Goal: Task Accomplishment & Management: Use online tool/utility

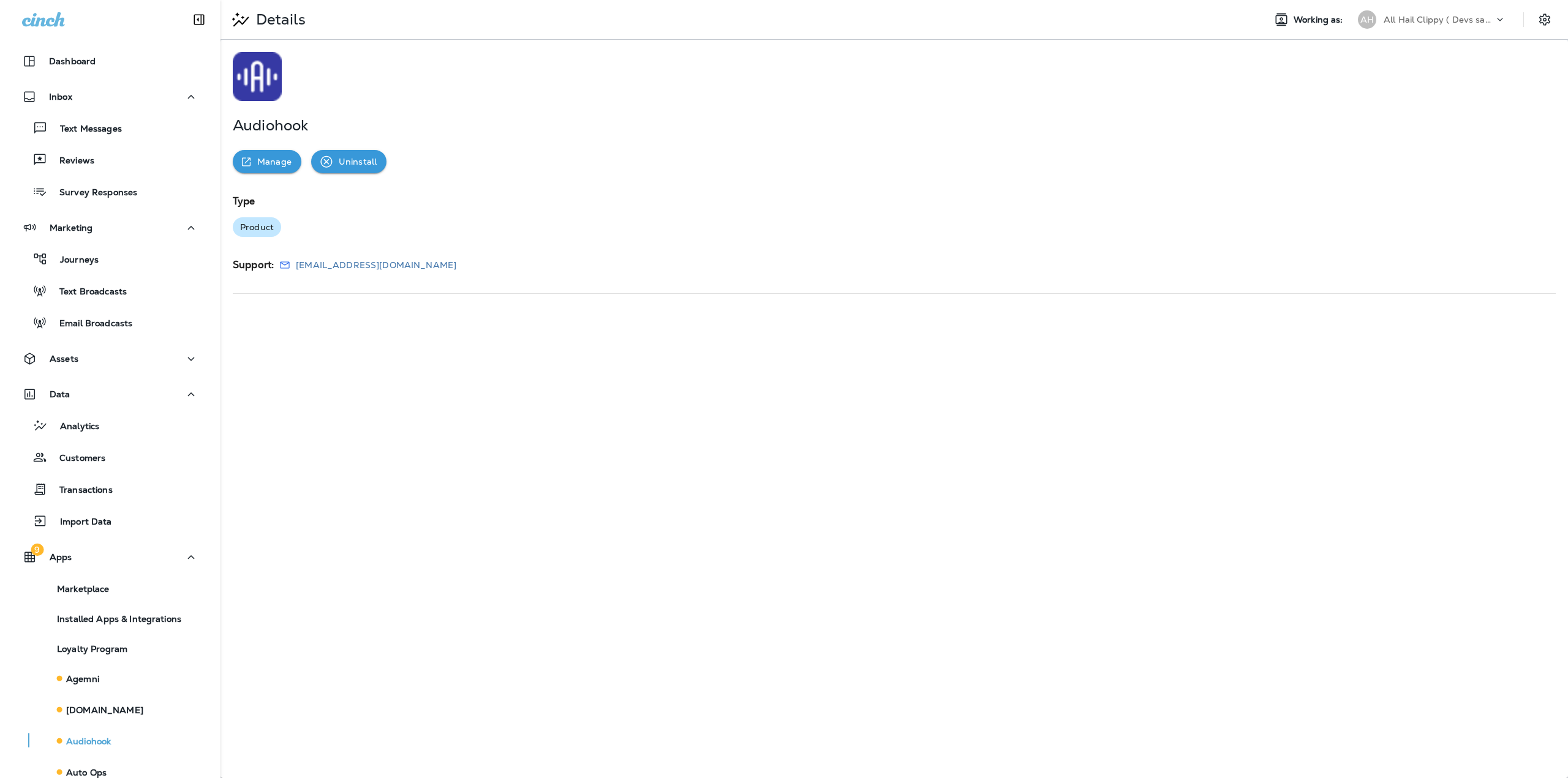
scroll to position [396, 0]
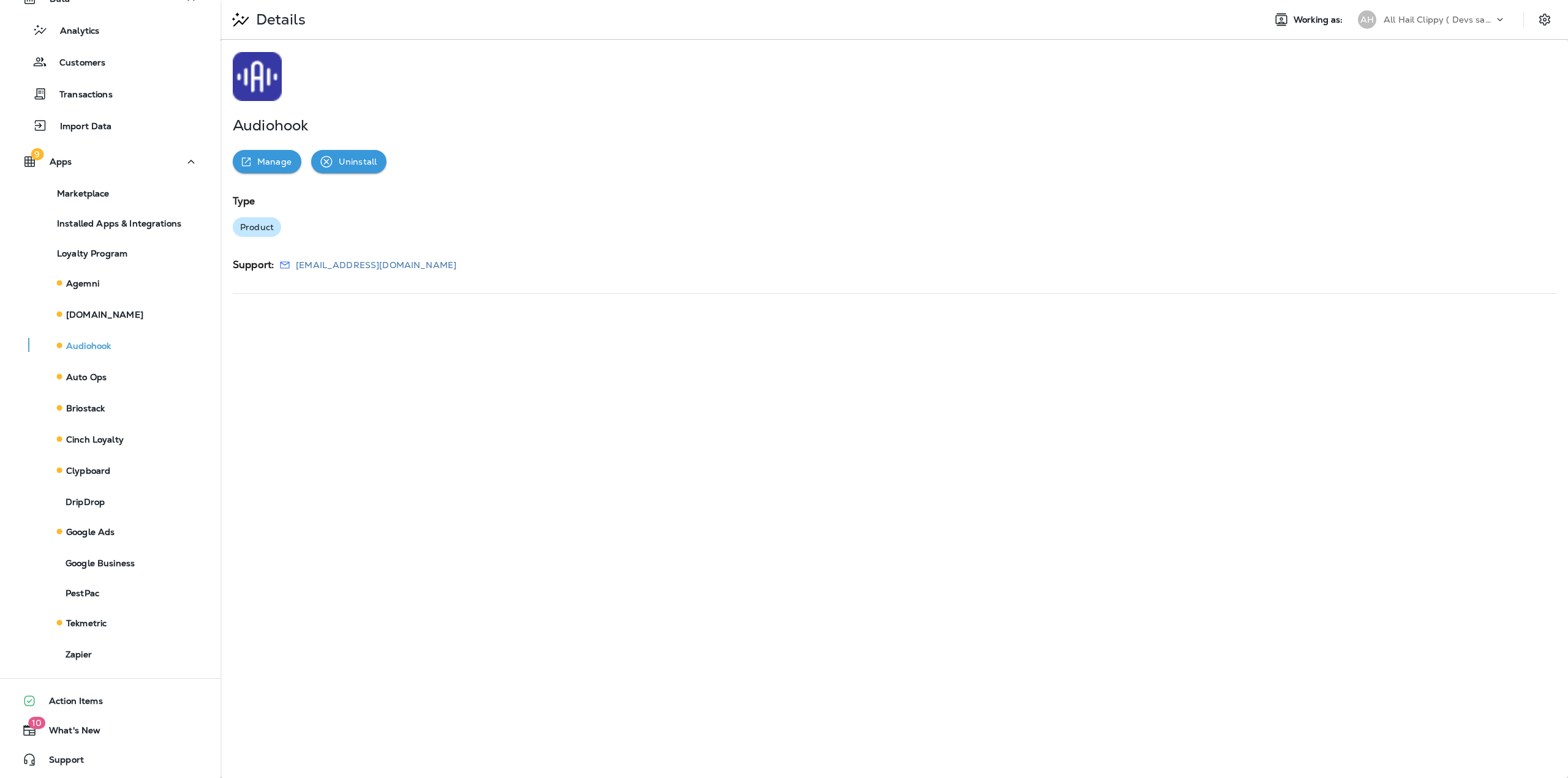
click at [1466, 19] on p "All Hail Clippy ( Devs sandbox)" at bounding box center [1439, 19] width 111 height 10
type input "****"
click at [1407, 100] on p "The Banana Stand Too" at bounding box center [1425, 101] width 102 height 10
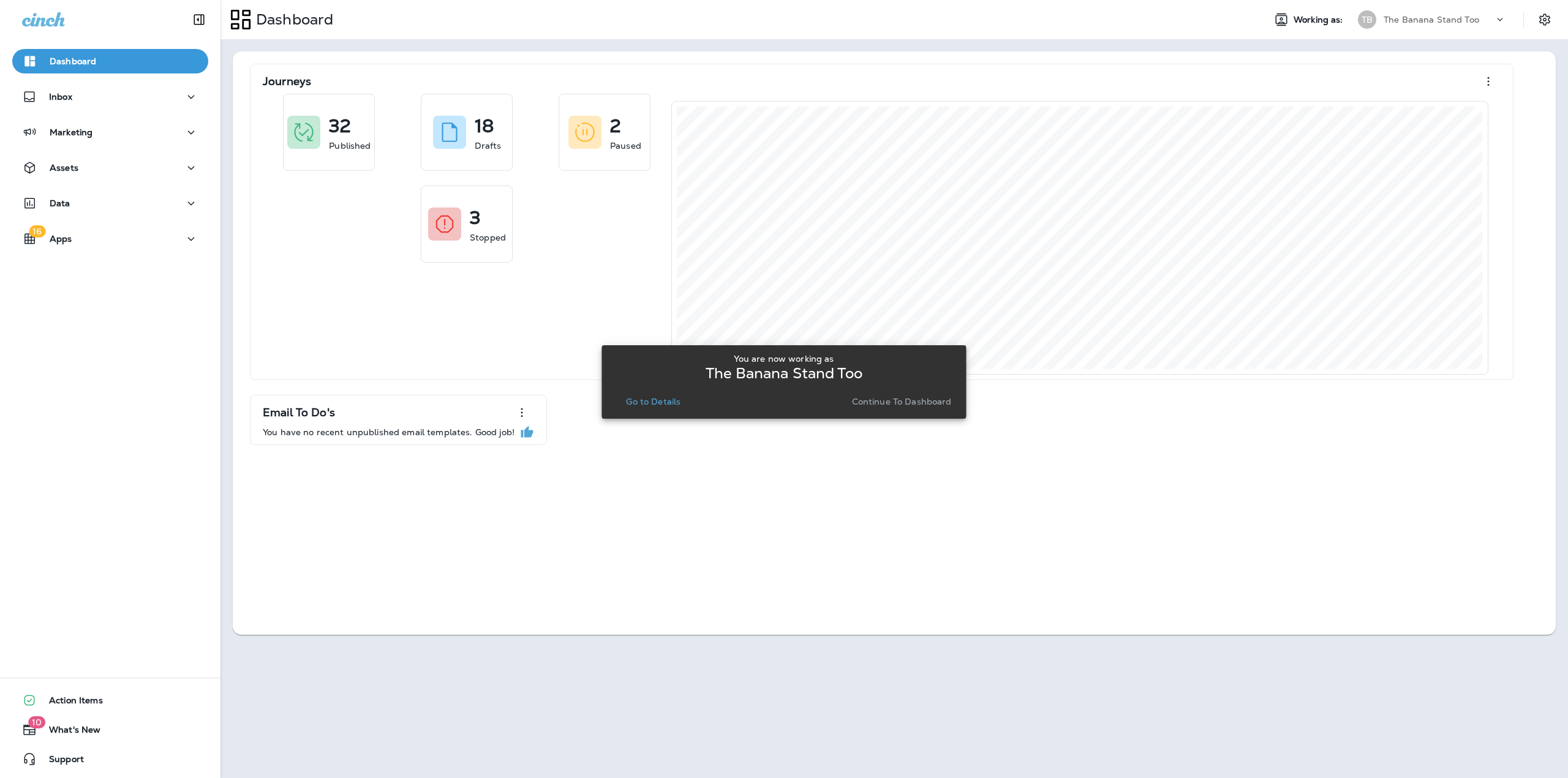
click at [880, 404] on p "Continue to Dashboard" at bounding box center [901, 401] width 100 height 10
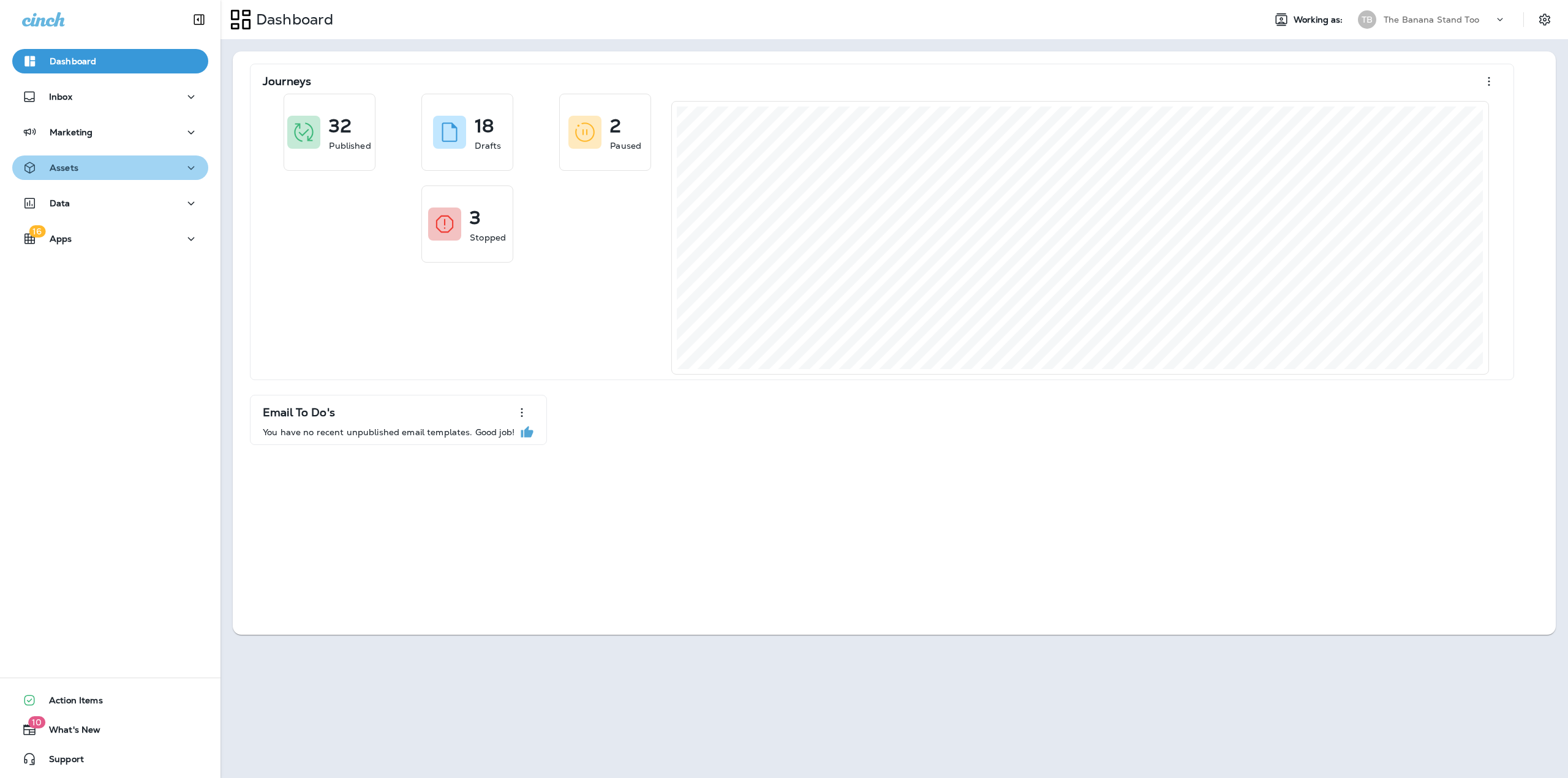
click at [112, 161] on div "Assets" at bounding box center [110, 167] width 176 height 15
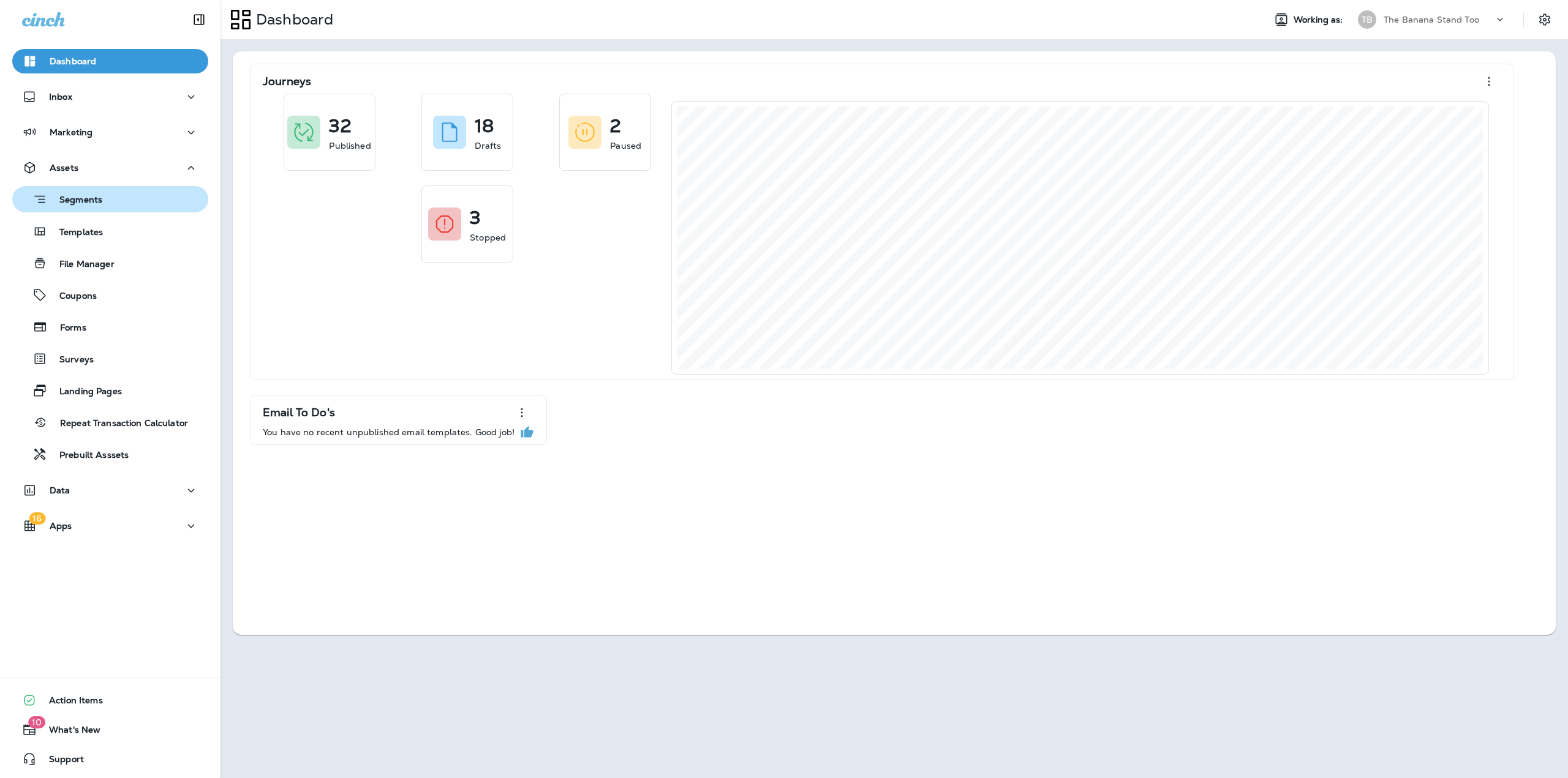
click at [100, 193] on div "Segments" at bounding box center [59, 198] width 85 height 19
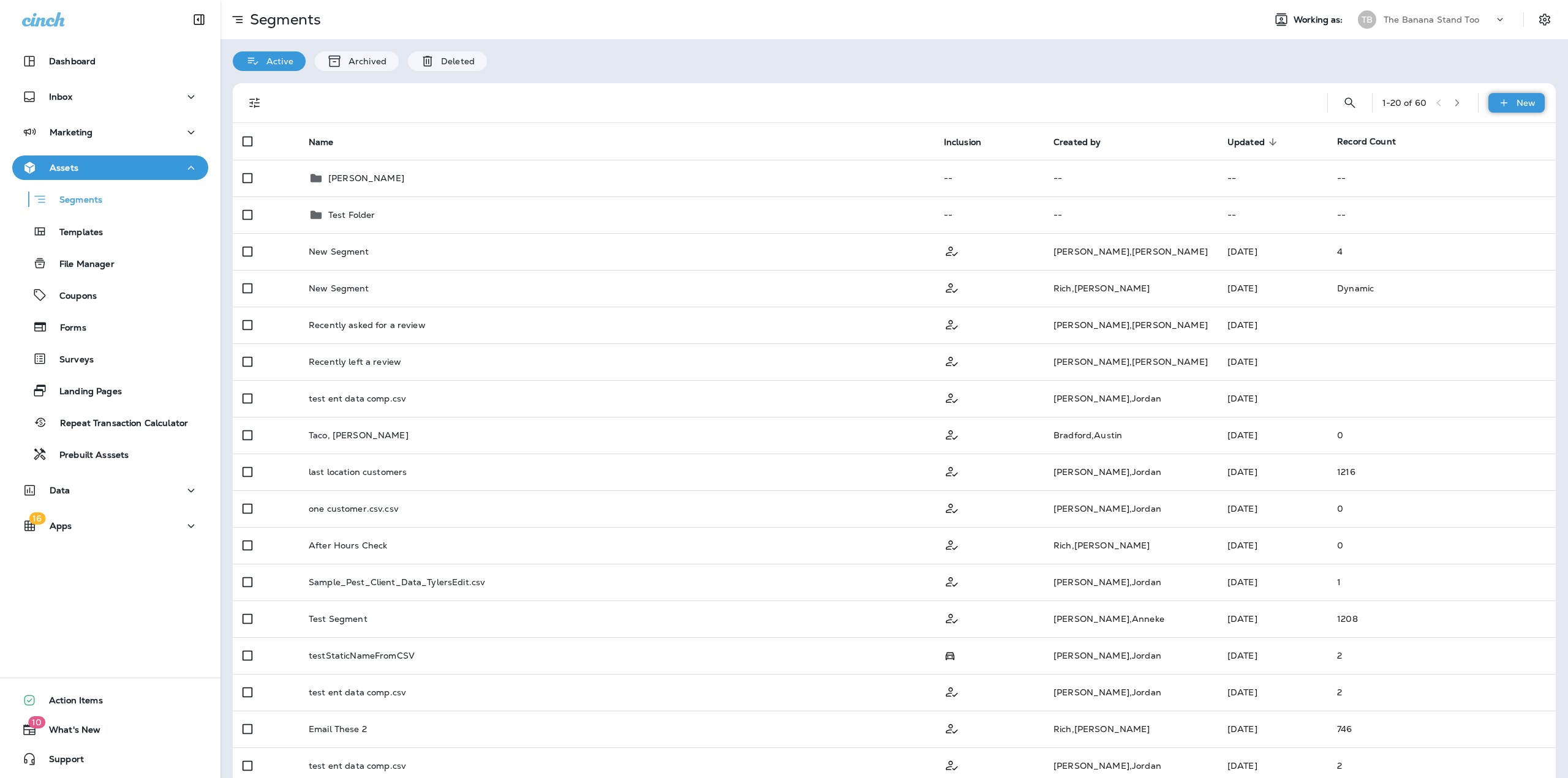
click at [1506, 98] on div "New" at bounding box center [1517, 103] width 57 height 19
click at [1479, 160] on p "Custom Segment" at bounding box center [1478, 161] width 79 height 10
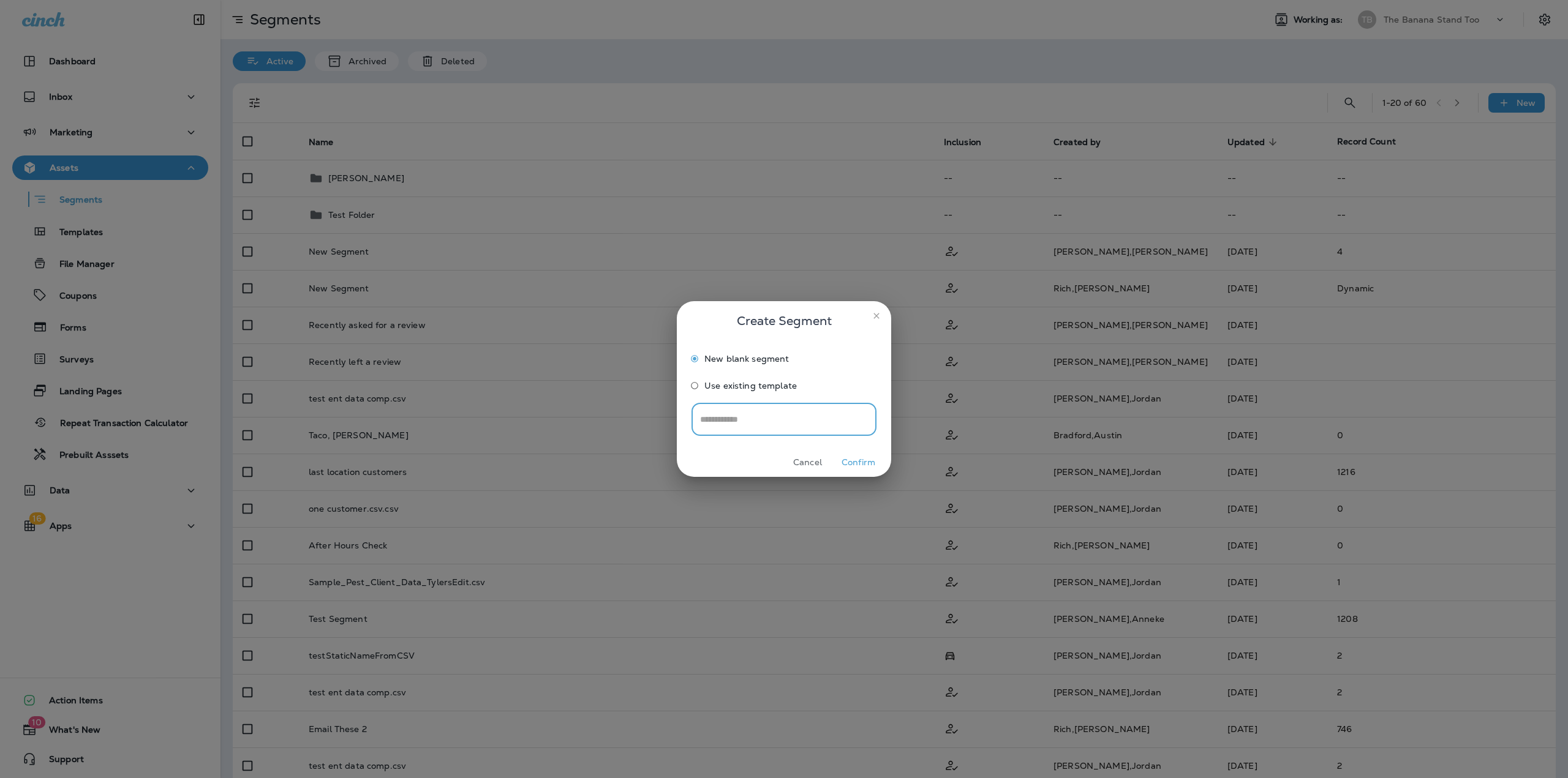
click at [861, 462] on button "Confirm" at bounding box center [859, 462] width 46 height 19
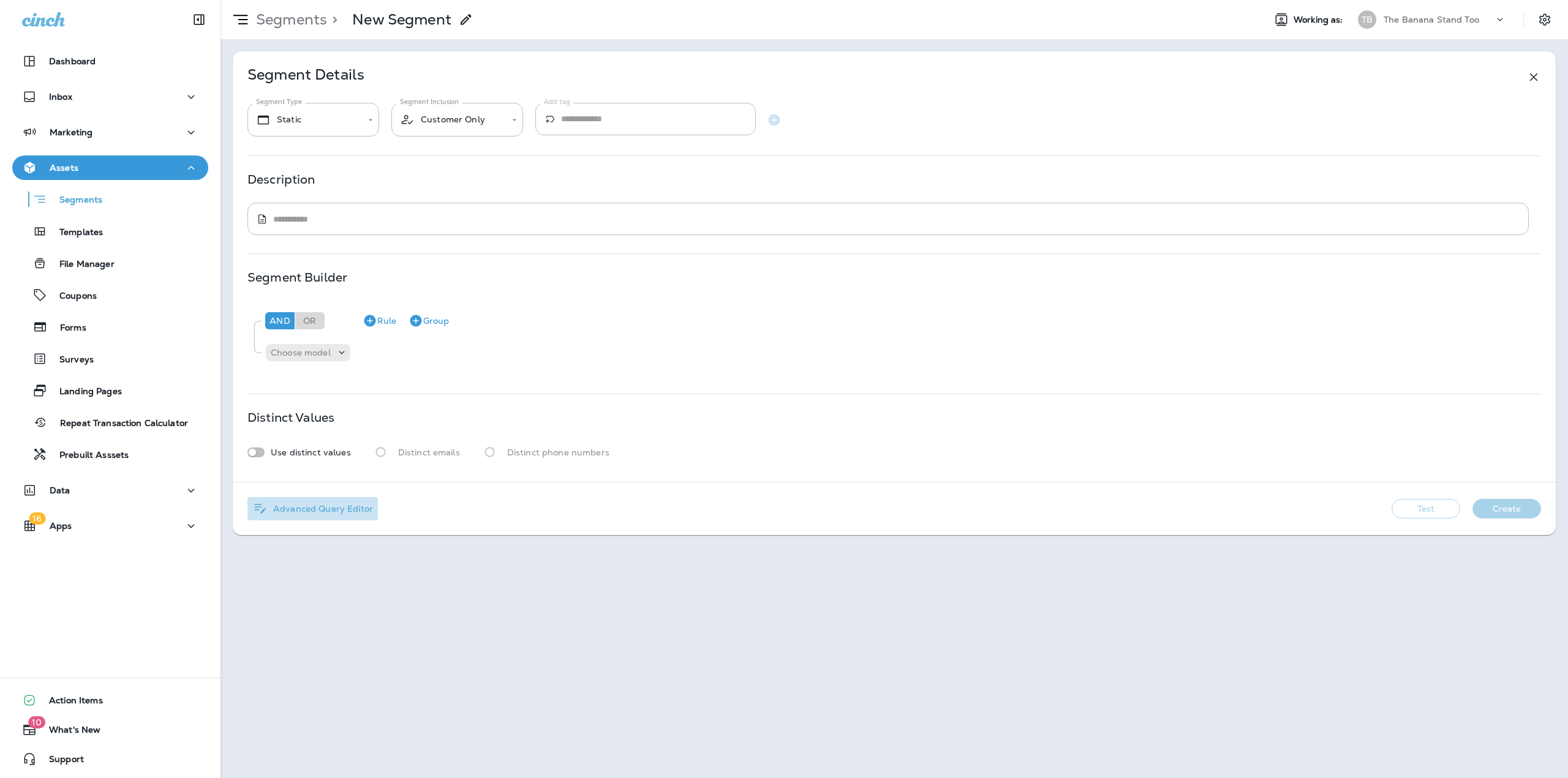
click at [357, 504] on p "Advanced Query Editor" at bounding box center [321, 508] width 104 height 10
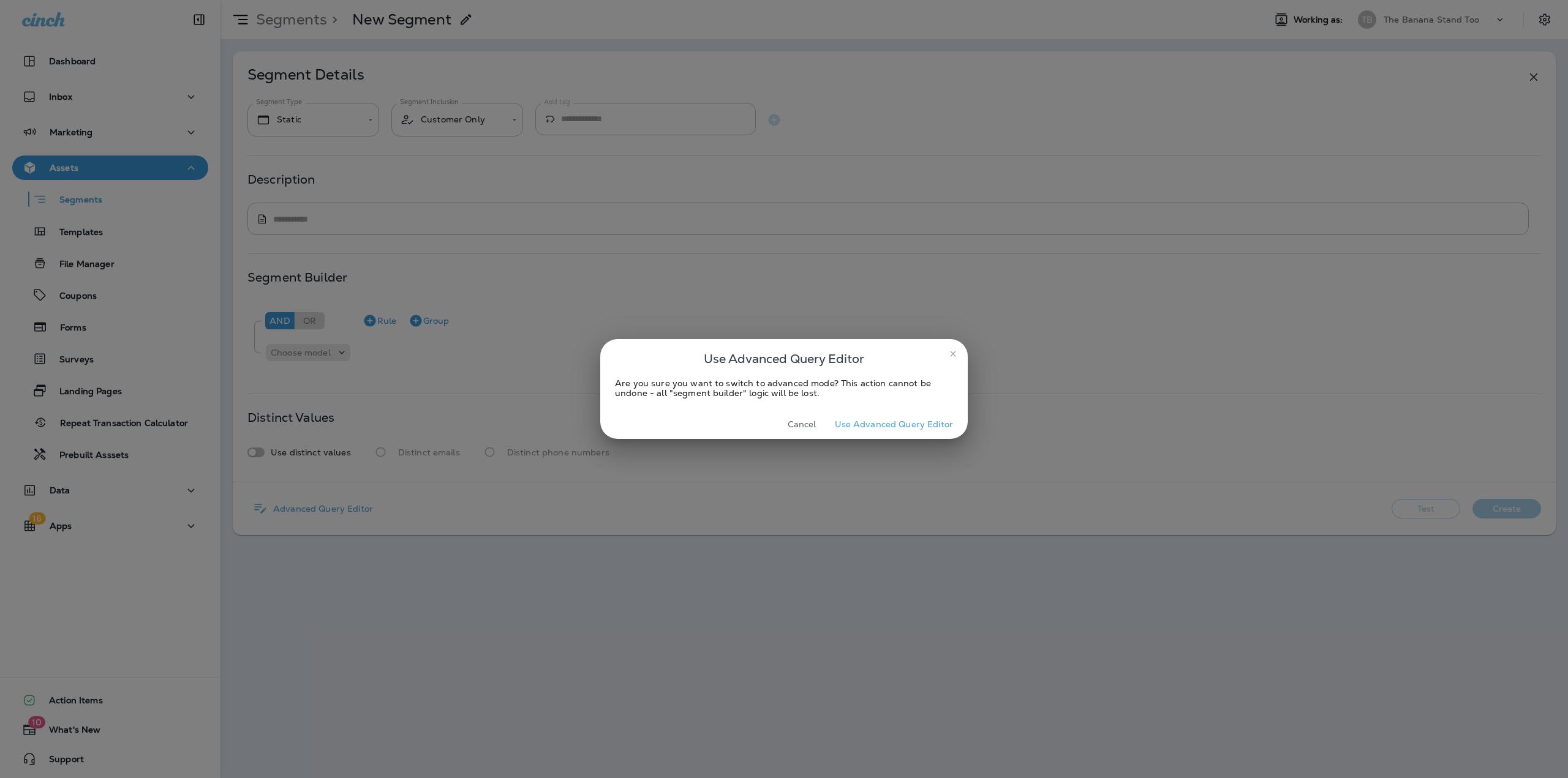
click at [890, 423] on button "Use Advanced Query Editor" at bounding box center [894, 424] width 128 height 19
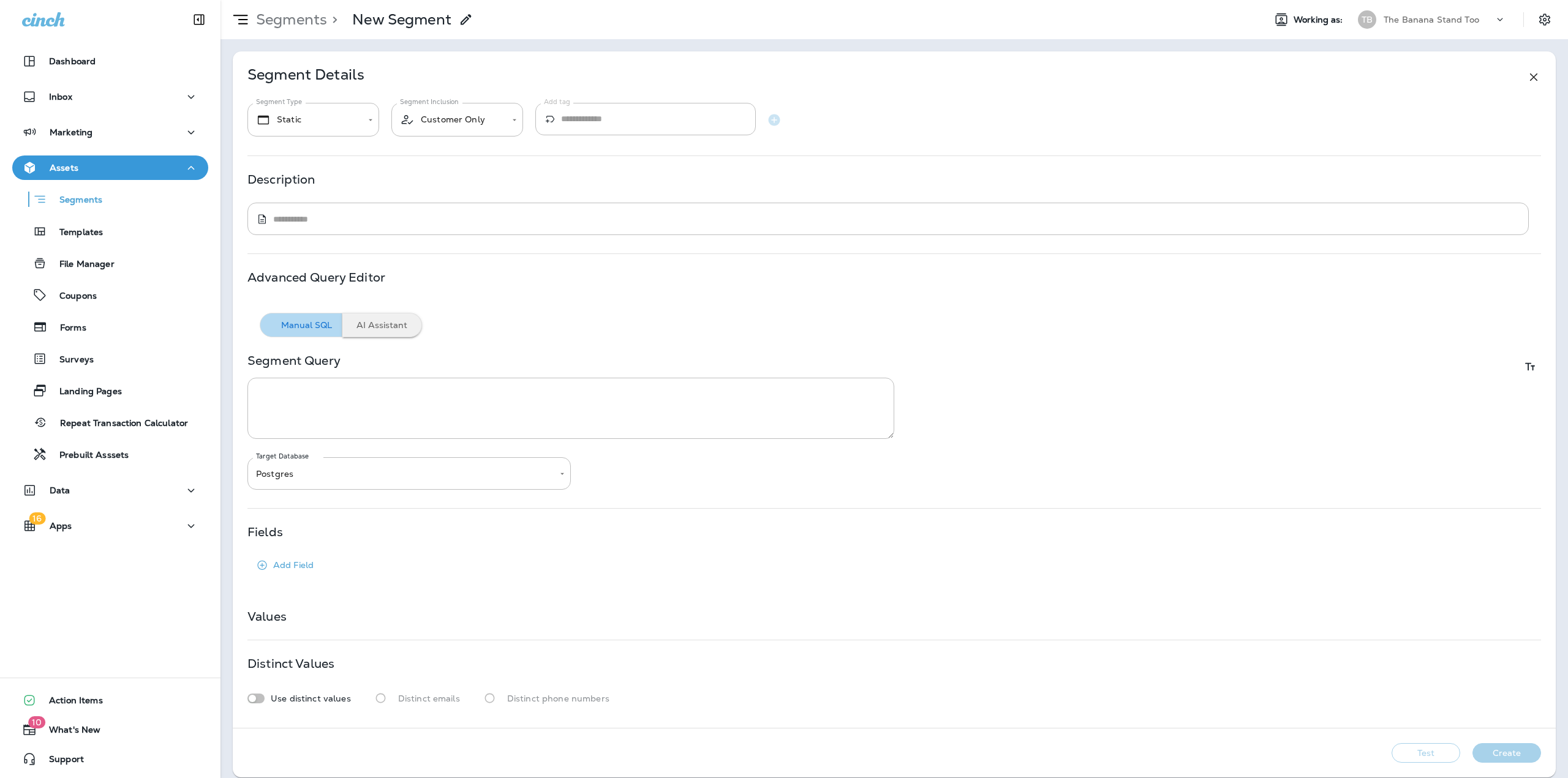
click at [377, 324] on button "AI Assistant" at bounding box center [382, 326] width 80 height 25
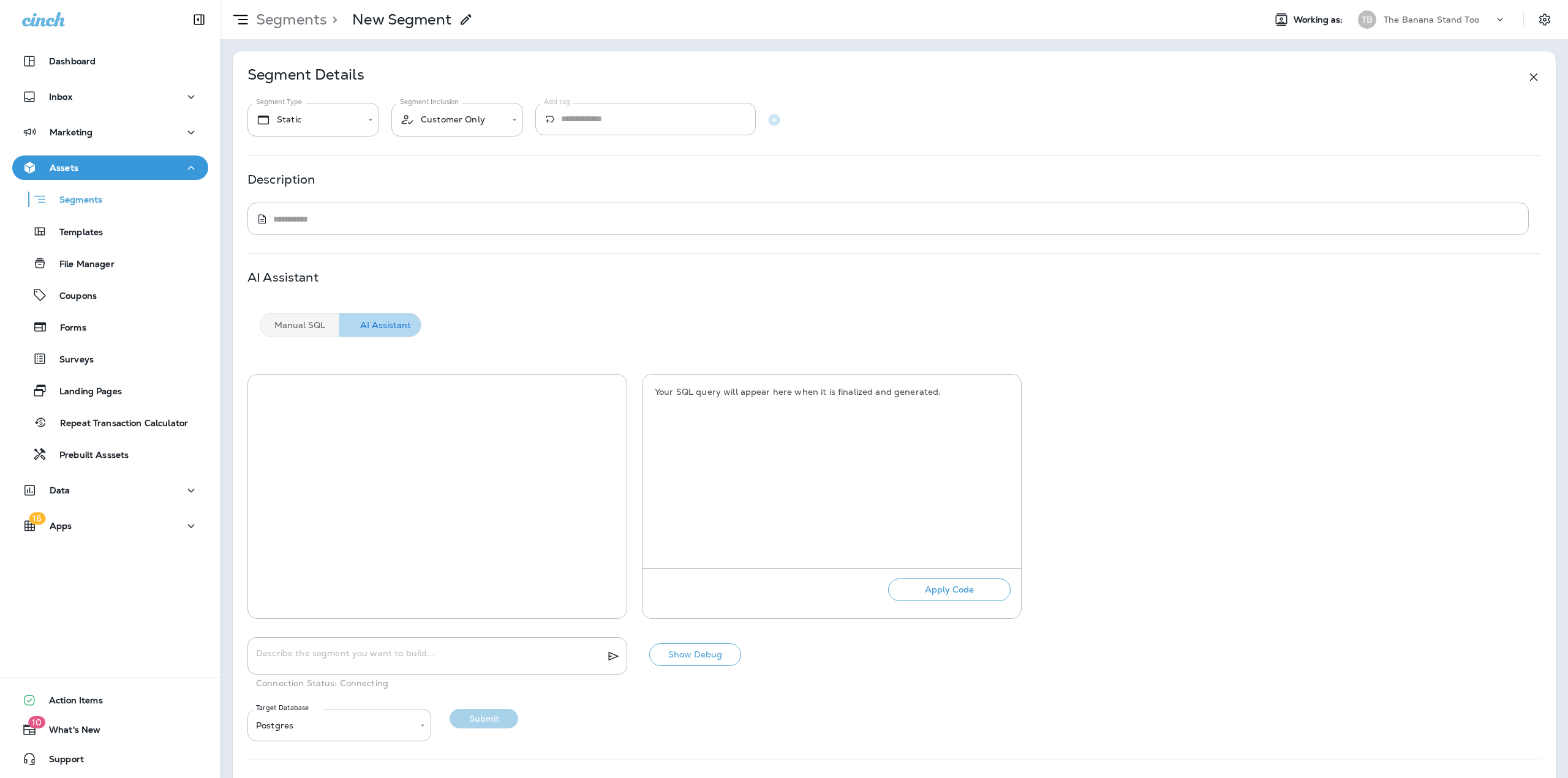
click at [1134, 432] on div "Your SQL query will appear here when it is finalized and generated. Apply Code" at bounding box center [894, 497] width 1294 height 245
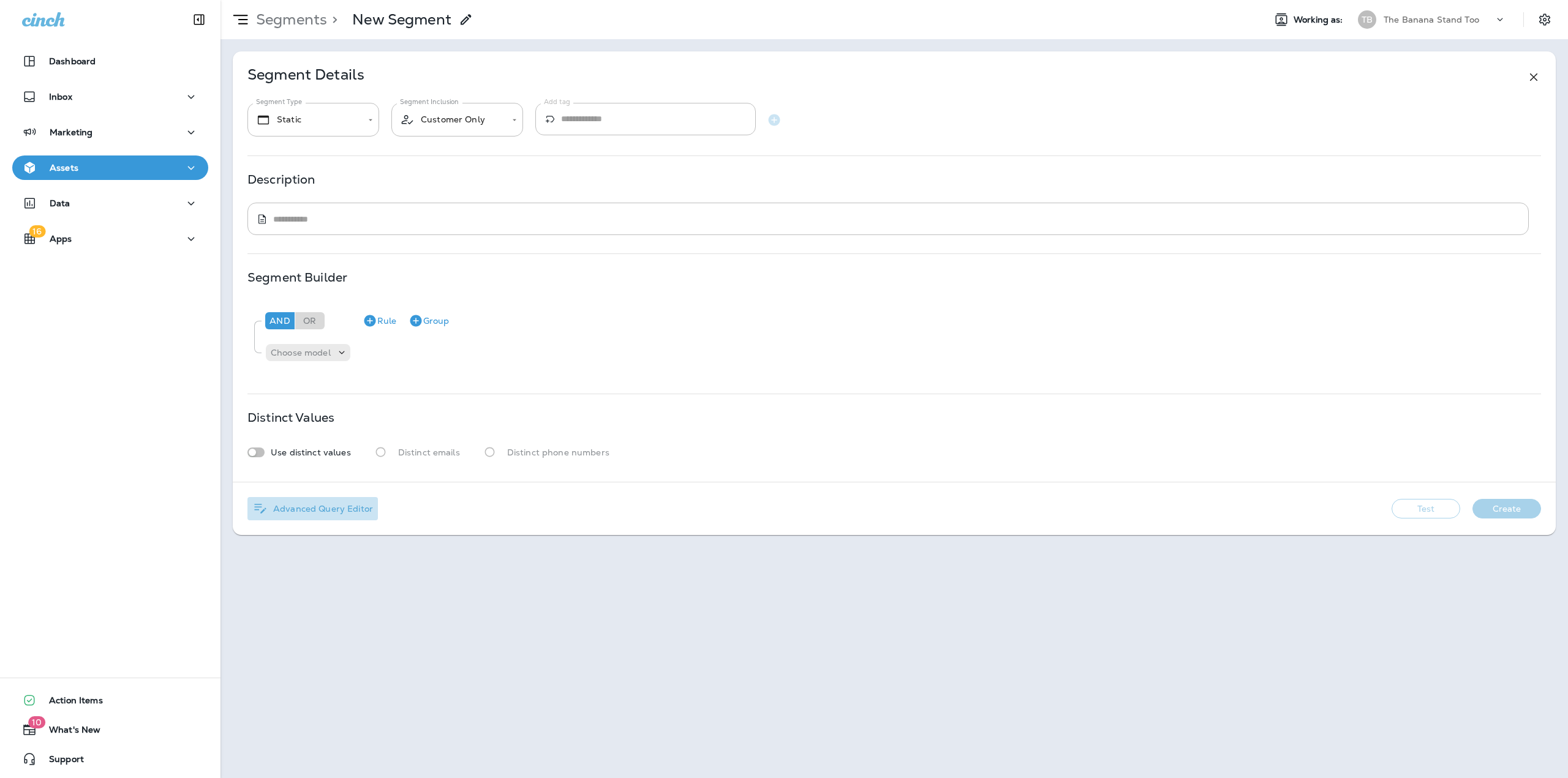
click at [337, 512] on p "Advanced Query Editor" at bounding box center [321, 508] width 104 height 10
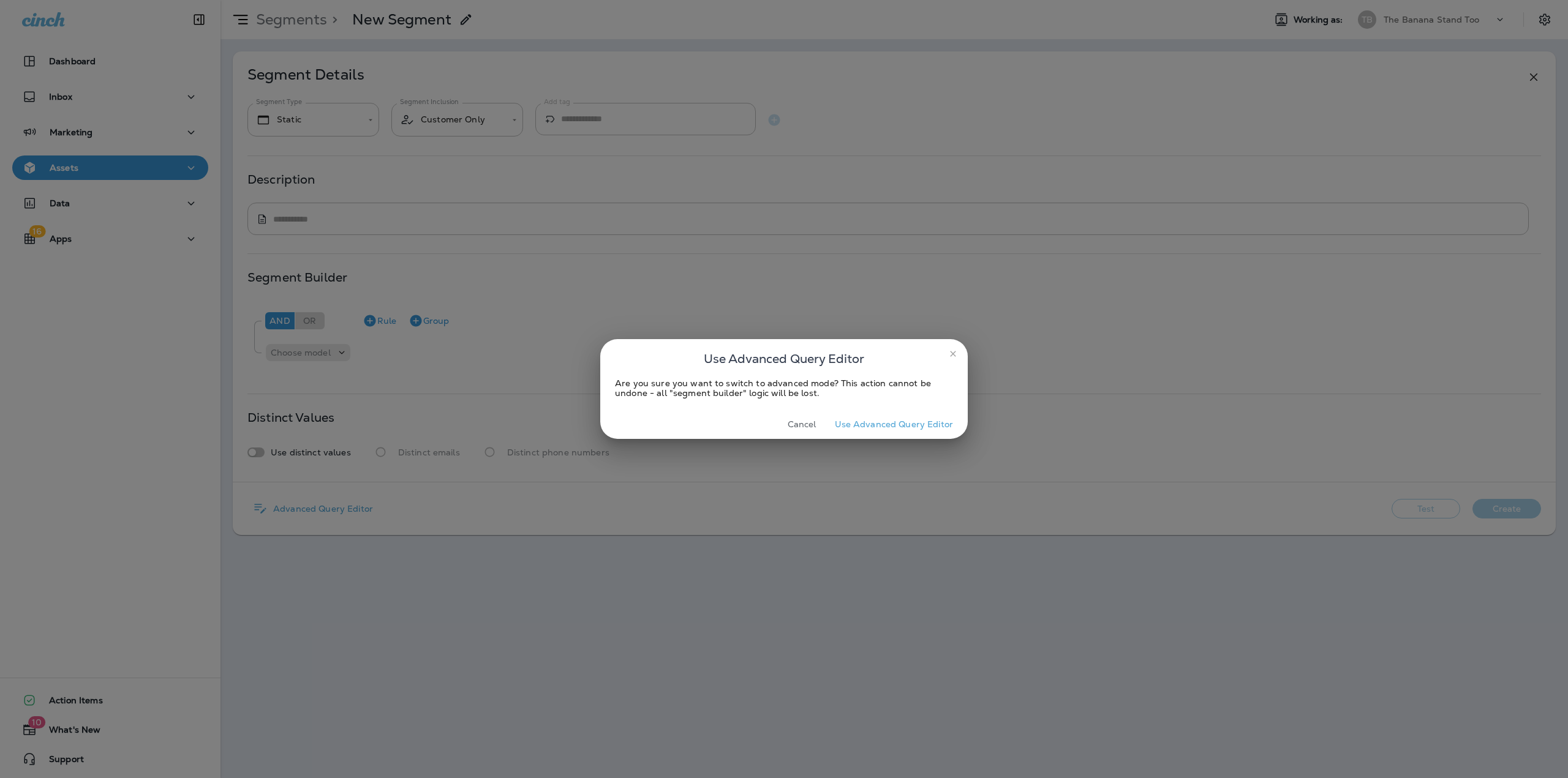
click at [887, 427] on button "Use Advanced Query Editor" at bounding box center [894, 424] width 128 height 19
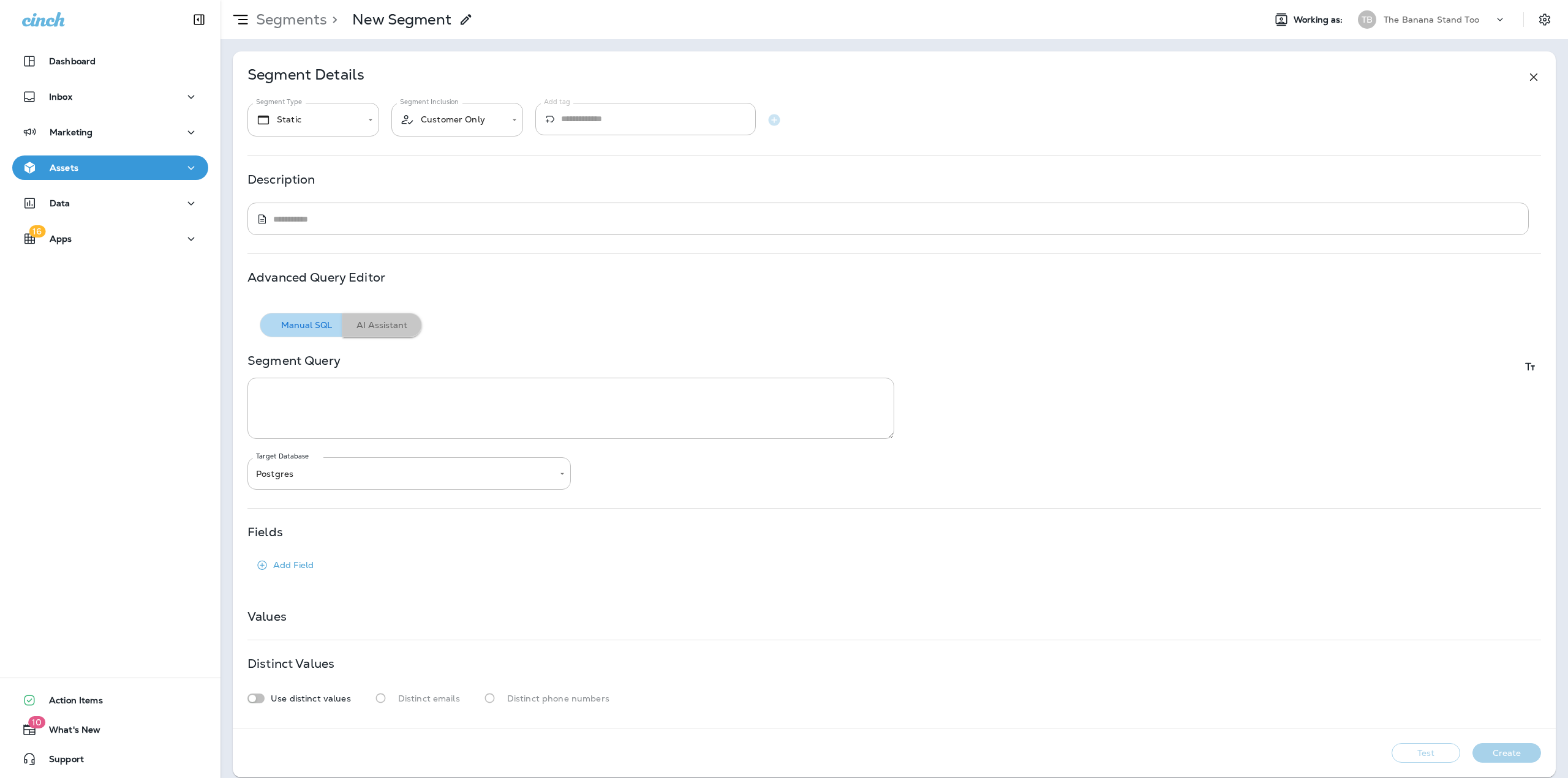
click at [378, 323] on button "AI Assistant" at bounding box center [382, 326] width 80 height 25
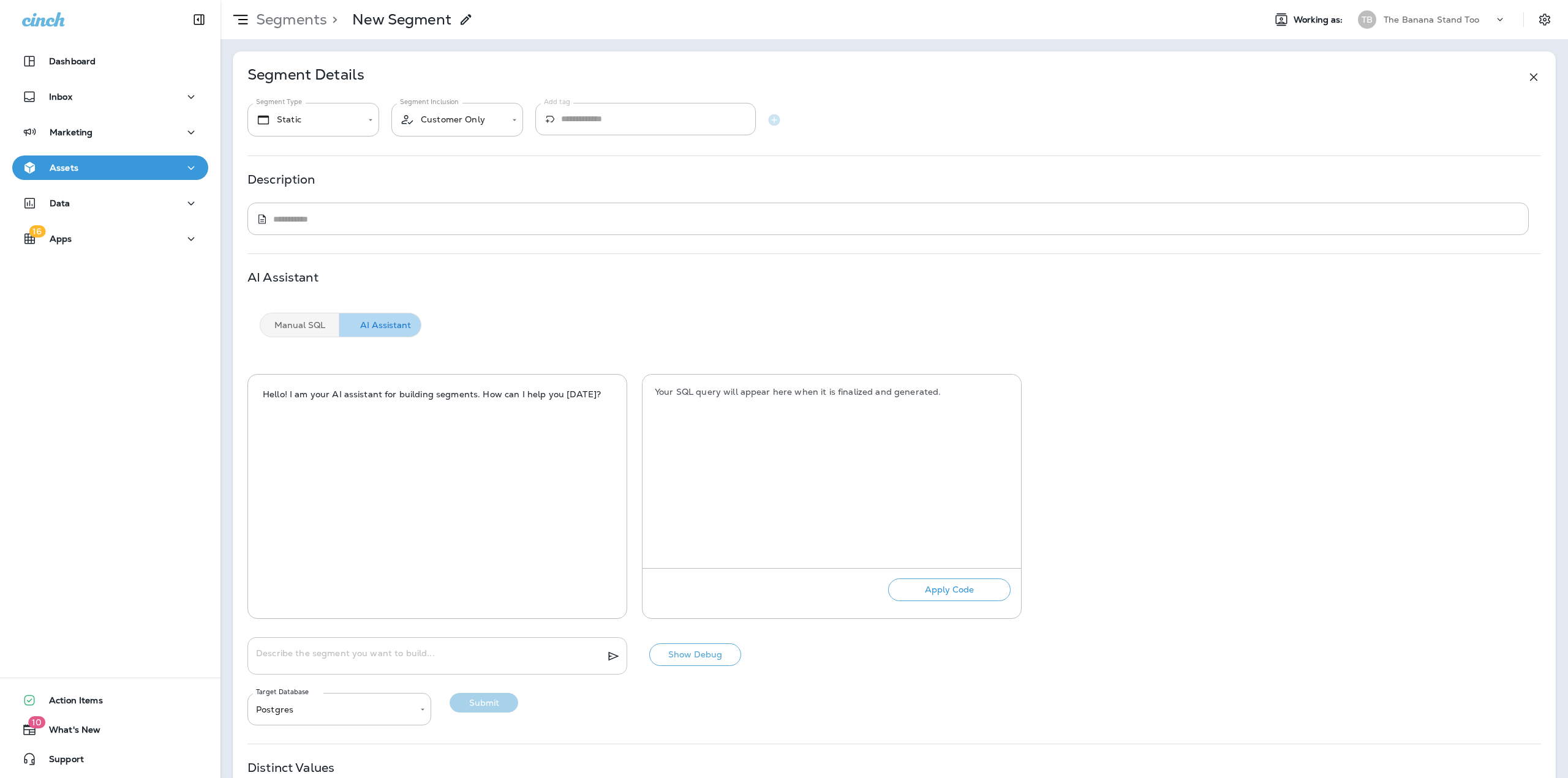
scroll to position [114, 0]
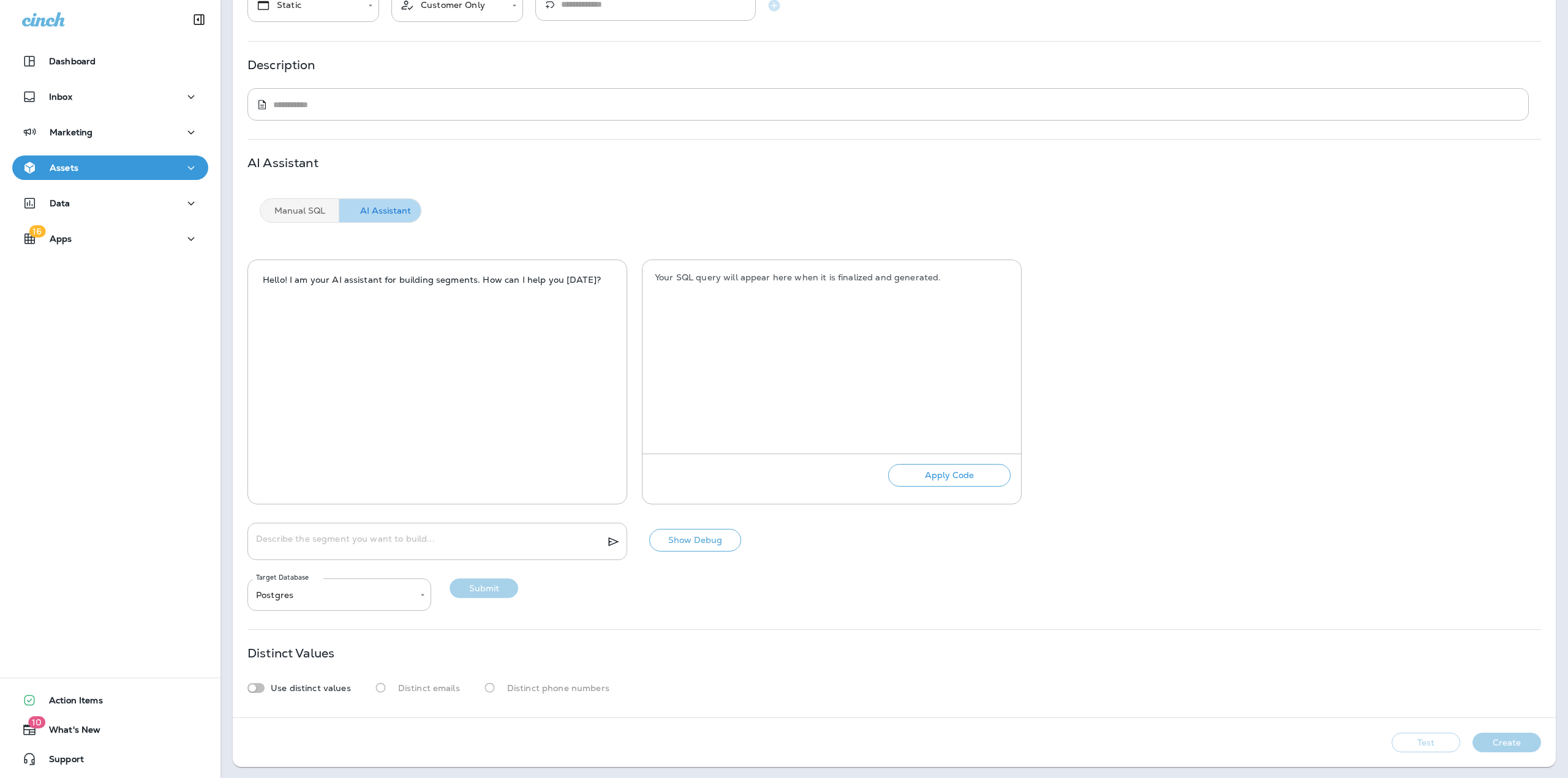
click at [360, 535] on textarea "Describe the segment you want to build..." at bounding box center [426, 542] width 341 height 12
type textarea "**"
click at [681, 550] on button "Show Debug" at bounding box center [695, 541] width 92 height 23
